Goal: Information Seeking & Learning: Learn about a topic

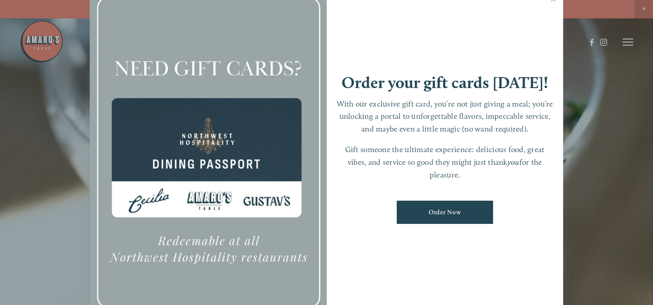
click at [630, 43] on div at bounding box center [326, 152] width 653 height 305
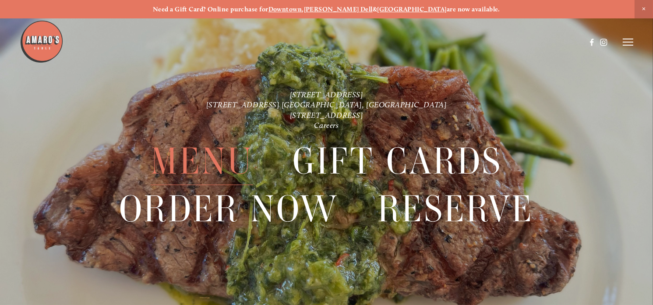
click at [197, 156] on span "Menu" at bounding box center [202, 160] width 102 height 47
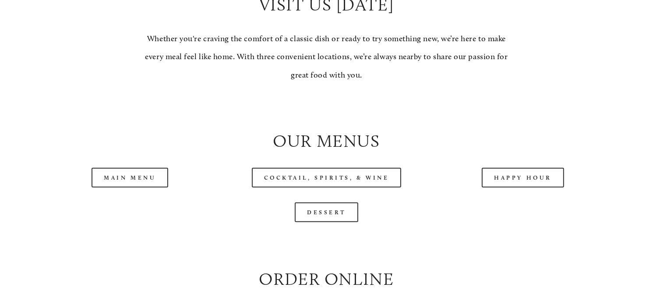
scroll to position [788, 0]
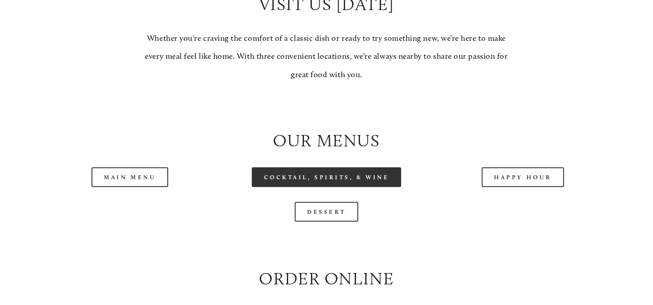
click at [334, 187] on link "Cocktail, Spirits, & Wine" at bounding box center [327, 177] width 150 height 20
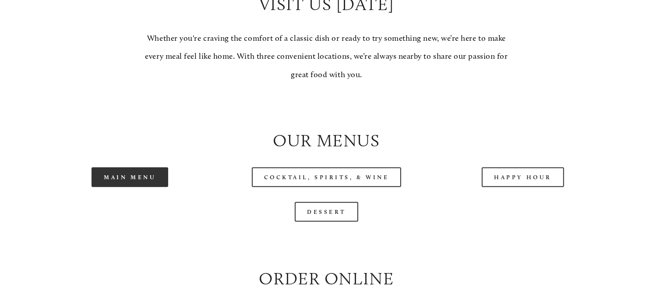
click at [133, 187] on link "Main Menu" at bounding box center [129, 177] width 77 height 20
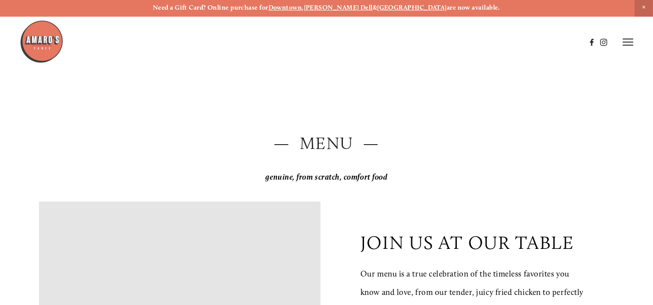
scroll to position [0, 0]
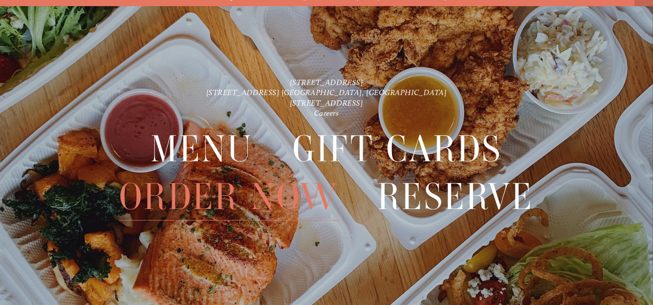
scroll to position [18, 0]
